Goal: Transaction & Acquisition: Purchase product/service

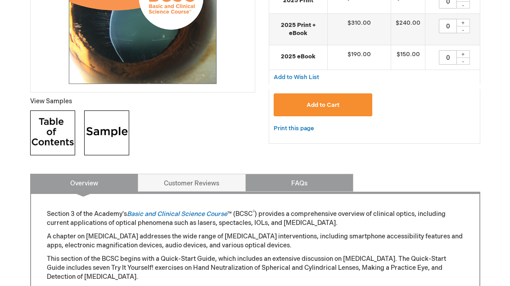
click at [332, 184] on link "FAQs" at bounding box center [299, 183] width 108 height 18
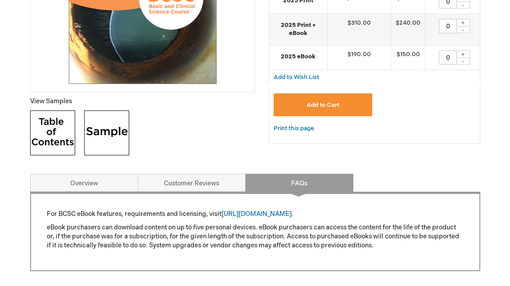
scroll to position [268, 0]
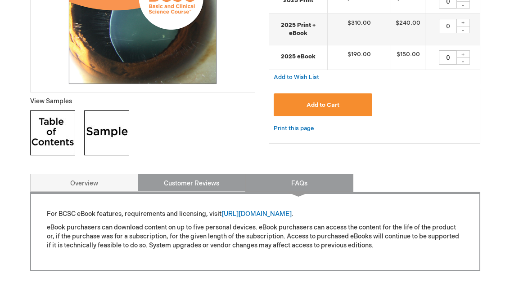
click at [208, 190] on link "Customer Reviews" at bounding box center [192, 183] width 108 height 18
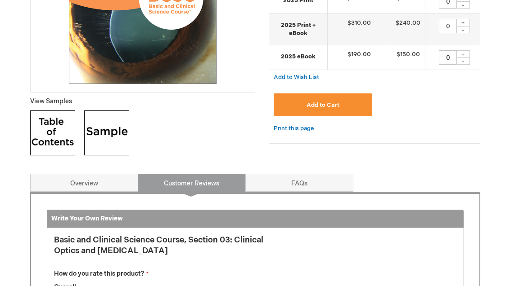
scroll to position [442, 0]
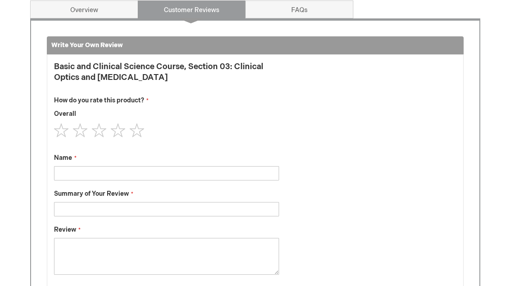
click at [96, 166] on input "Name" at bounding box center [166, 173] width 225 height 14
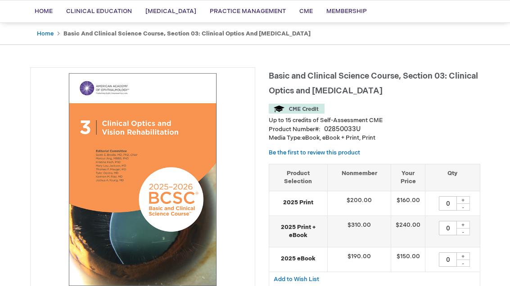
scroll to position [0, 0]
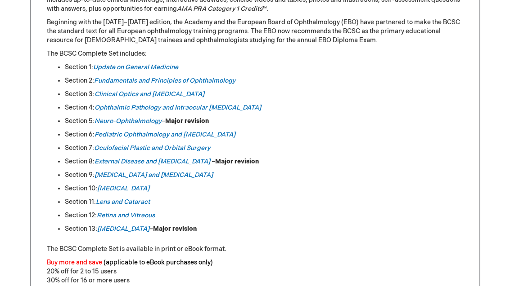
click at [176, 96] on link "Clinical Optics and Vision Rehabilitation" at bounding box center [149, 94] width 110 height 8
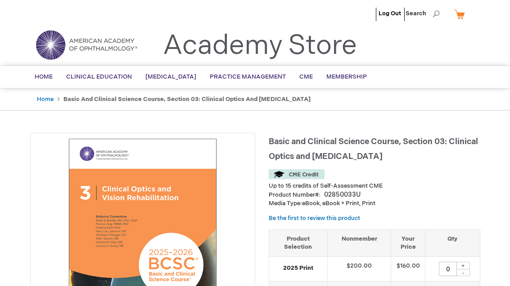
click at [0, 0] on span "BCSC® (Basic and Clinical Science Course)" at bounding box center [0, 0] width 0 height 0
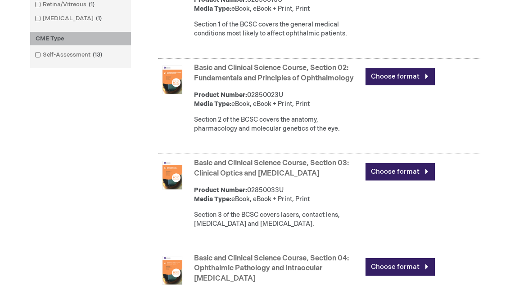
scroll to position [504, 0]
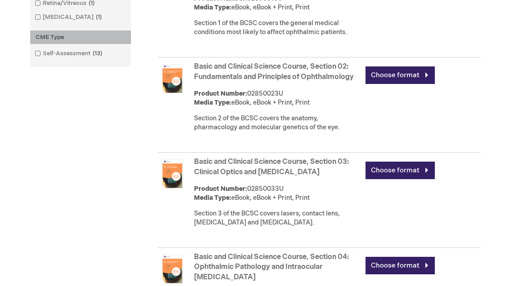
click at [299, 173] on link "Basic and Clinical Science Course, Section 03: Clinical Optics and [MEDICAL_DAT…" at bounding box center [271, 167] width 155 height 19
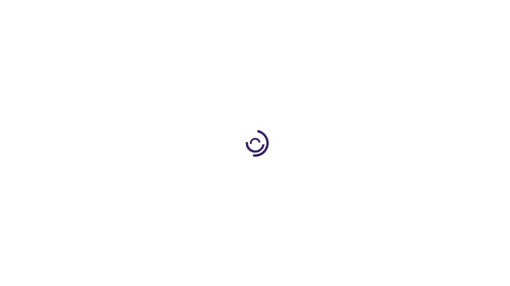
type input "0"
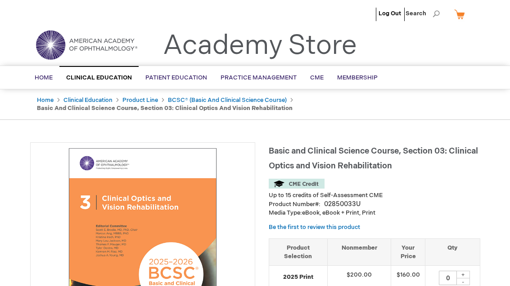
click at [47, 81] on span "Home" at bounding box center [44, 77] width 18 height 7
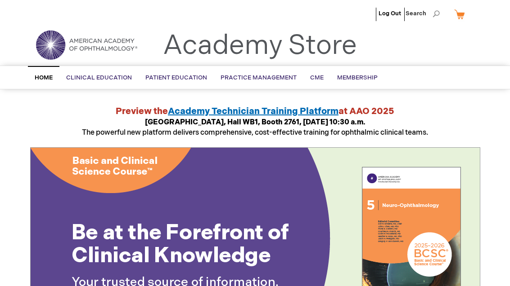
click at [477, 58] on div "Toggle Nav Academy Store" at bounding box center [254, 48] width 463 height 34
